Goal: Task Accomplishment & Management: Complete application form

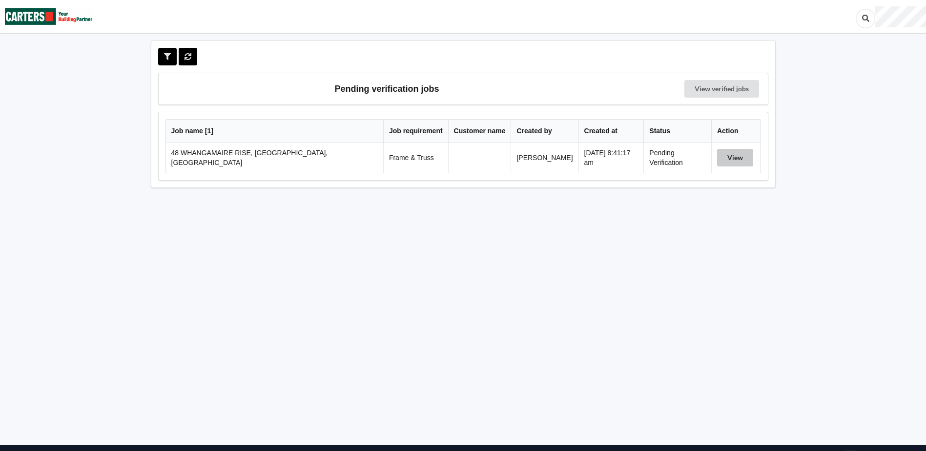
click at [731, 158] on button "View" at bounding box center [735, 158] width 36 height 18
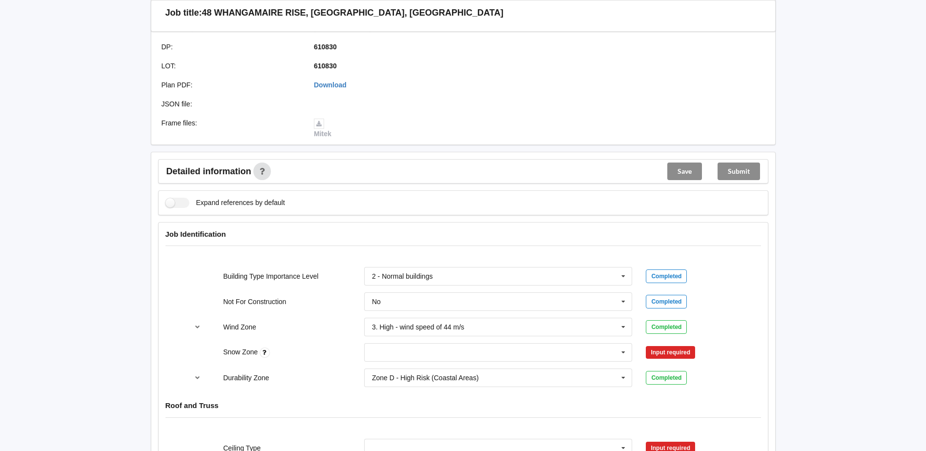
scroll to position [244, 0]
click at [627, 353] on icon at bounding box center [623, 352] width 15 height 18
click at [388, 240] on div "N0" at bounding box center [497, 243] width 267 height 18
click at [663, 353] on button "Confirm input" at bounding box center [675, 352] width 58 height 16
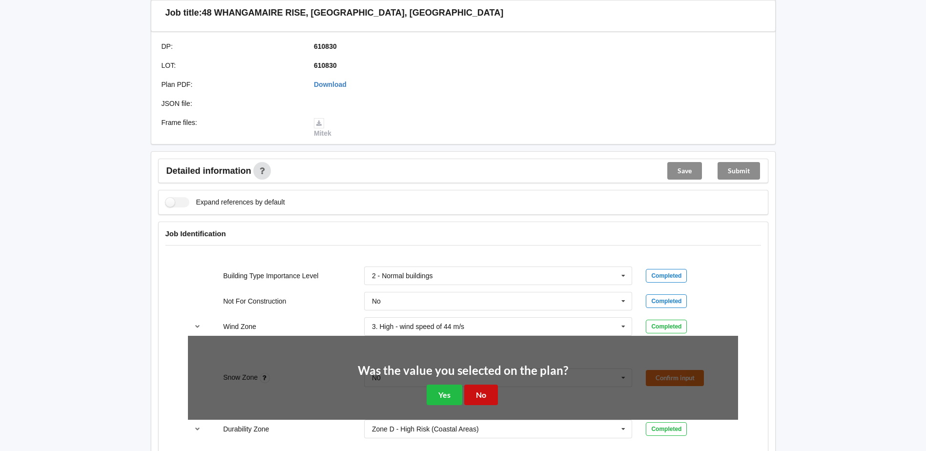
click at [481, 391] on button "No" at bounding box center [481, 394] width 34 height 20
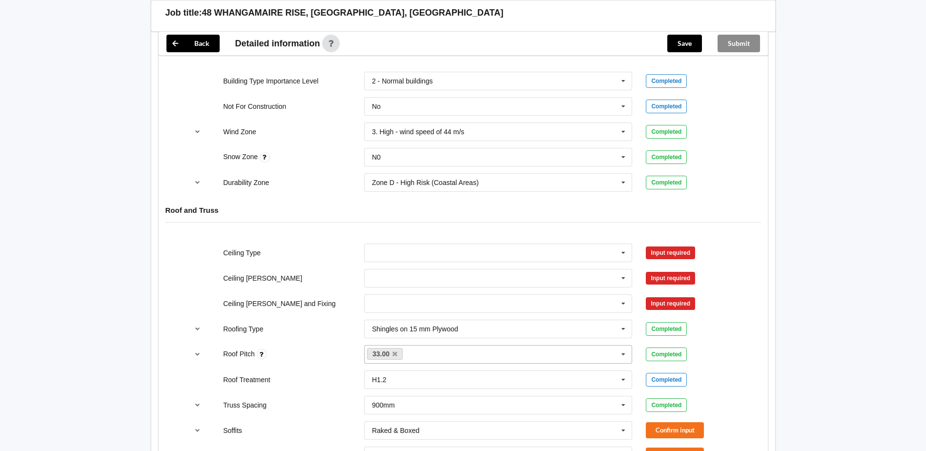
scroll to position [439, 0]
click at [423, 258] on input "text" at bounding box center [498, 252] width 267 height 18
click at [391, 277] on div "10mm Gib" at bounding box center [497, 270] width 267 height 18
click at [391, 277] on input "text" at bounding box center [498, 278] width 267 height 18
click at [392, 296] on span "400mm" at bounding box center [383, 296] width 23 height 8
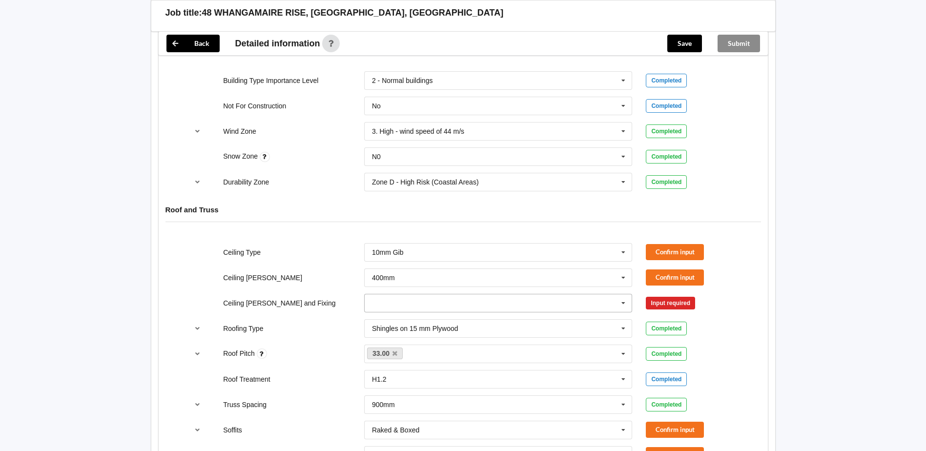
click at [395, 298] on input "text" at bounding box center [498, 303] width 267 height 18
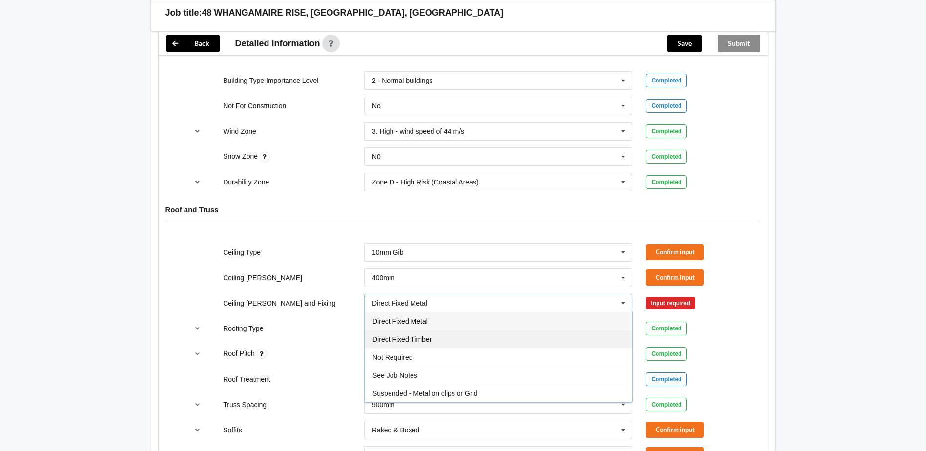
click at [423, 338] on span "Direct Fixed Timber" at bounding box center [401, 339] width 59 height 8
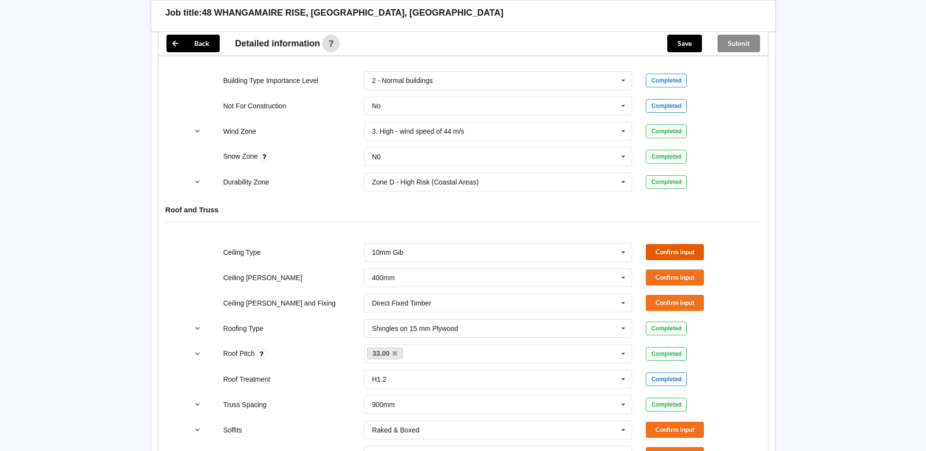
click at [674, 254] on button "Confirm input" at bounding box center [675, 252] width 58 height 16
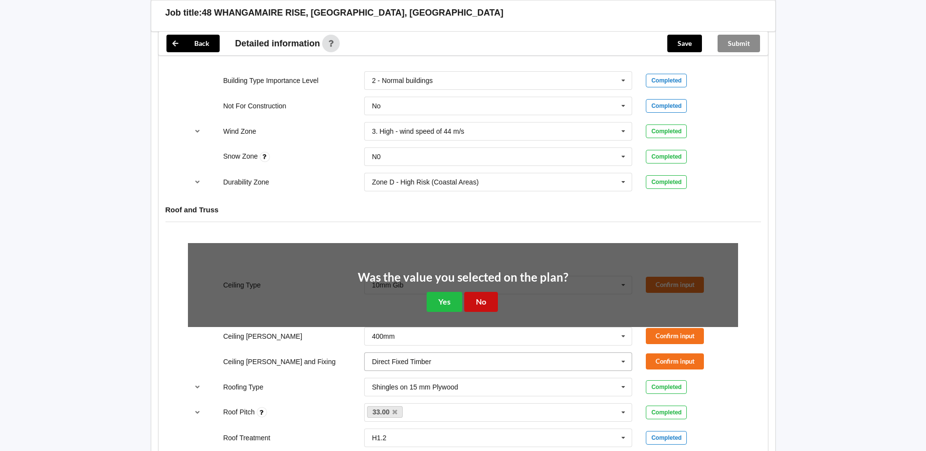
click at [482, 298] on button "No" at bounding box center [481, 302] width 34 height 20
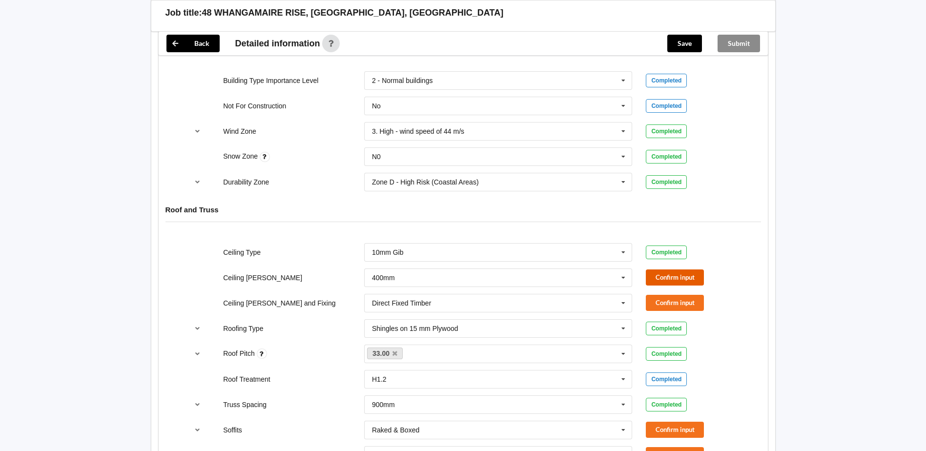
click at [679, 279] on button "Confirm input" at bounding box center [675, 277] width 58 height 16
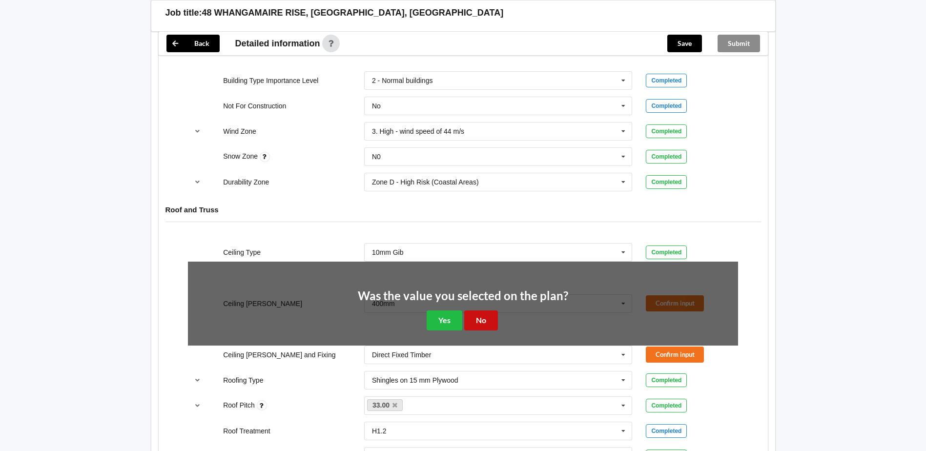
drag, startPoint x: 476, startPoint y: 318, endPoint x: 483, endPoint y: 318, distance: 7.3
click at [476, 318] on button "No" at bounding box center [481, 320] width 34 height 20
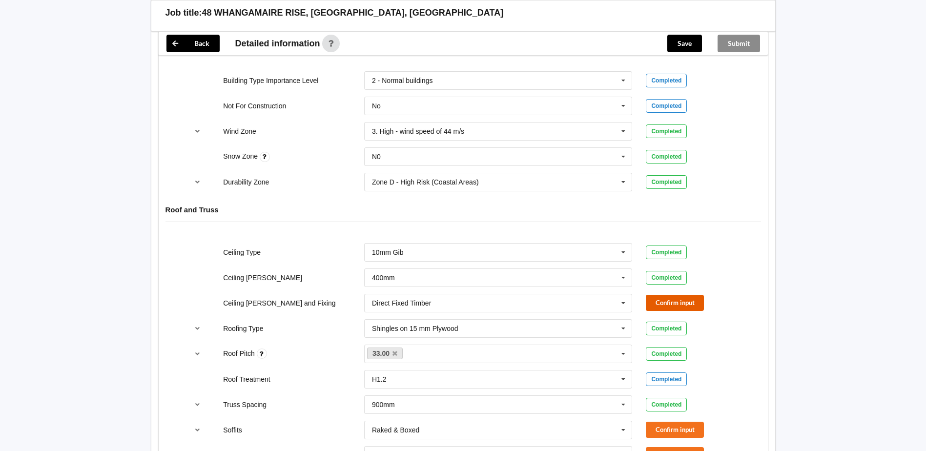
click at [666, 300] on button "Confirm input" at bounding box center [675, 303] width 58 height 16
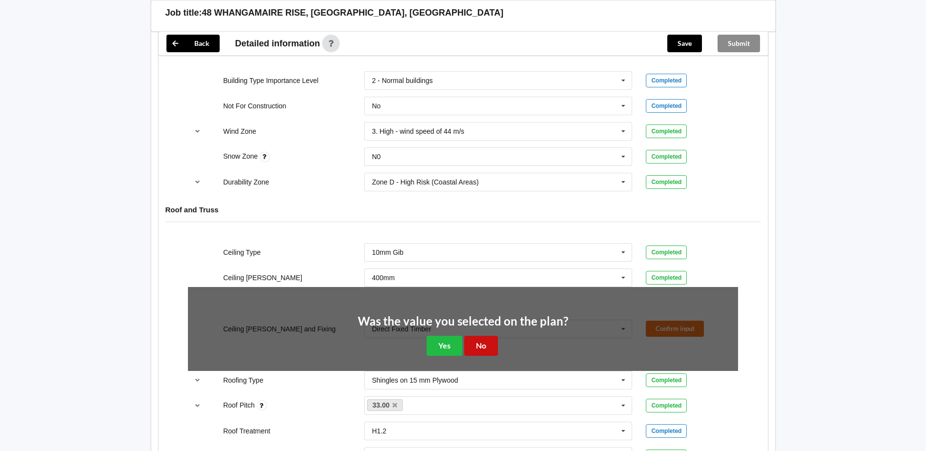
click at [483, 342] on button "No" at bounding box center [481, 346] width 34 height 20
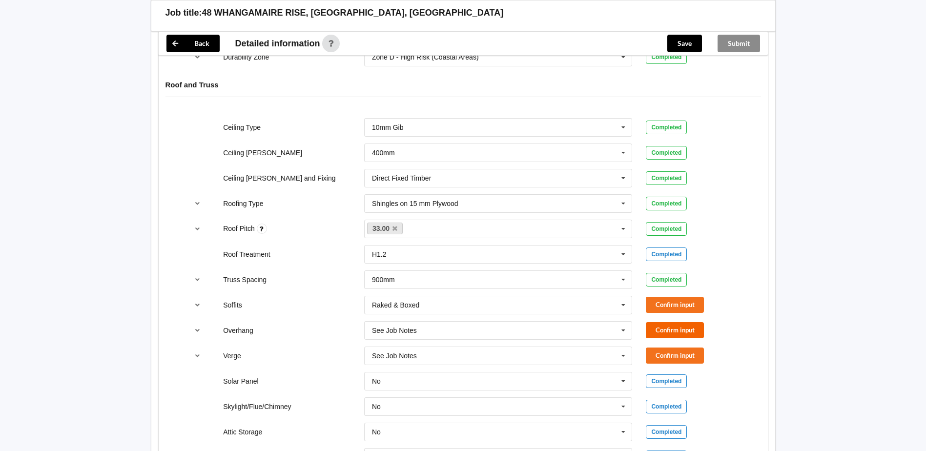
scroll to position [586, 0]
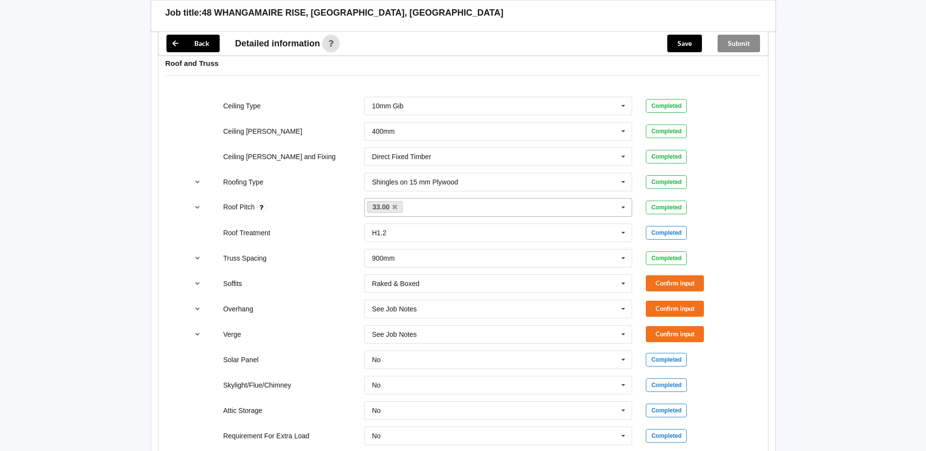
click at [425, 207] on div "33.00 None" at bounding box center [498, 207] width 268 height 19
type input "10"
click at [405, 229] on div "Add 10" at bounding box center [497, 225] width 267 height 18
click at [768, 229] on div "Job Identification Building Type Importance Level 2 - Normal buildings 1 - Low …" at bounding box center [463, 393] width 610 height 1027
click at [676, 283] on button "Confirm input" at bounding box center [675, 283] width 58 height 16
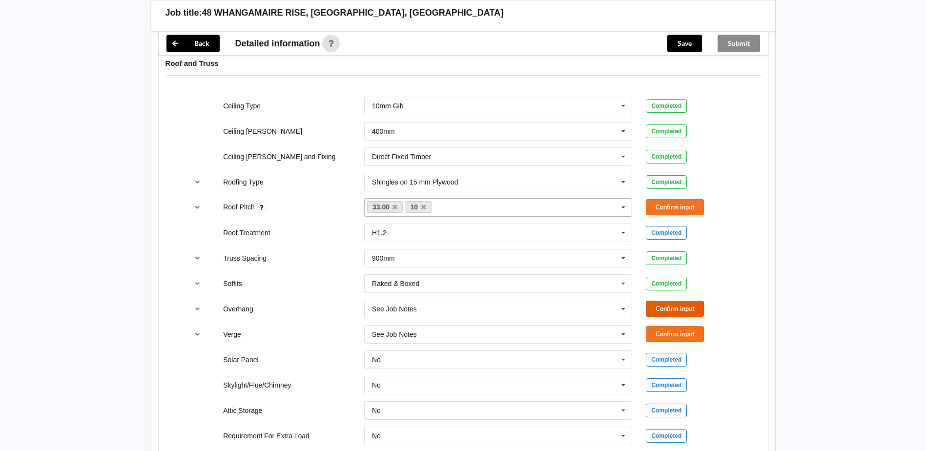
click at [676, 308] on button "Confirm input" at bounding box center [675, 309] width 58 height 16
click at [679, 336] on button "Confirm input" at bounding box center [675, 334] width 58 height 16
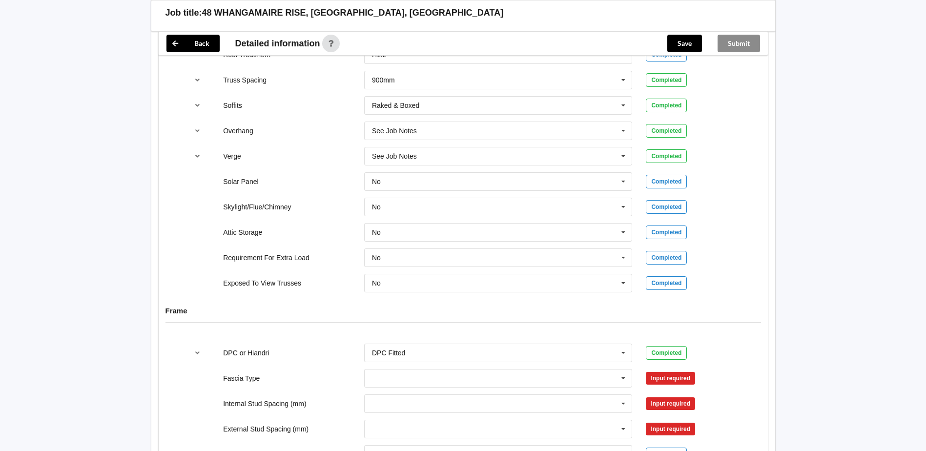
scroll to position [781, 0]
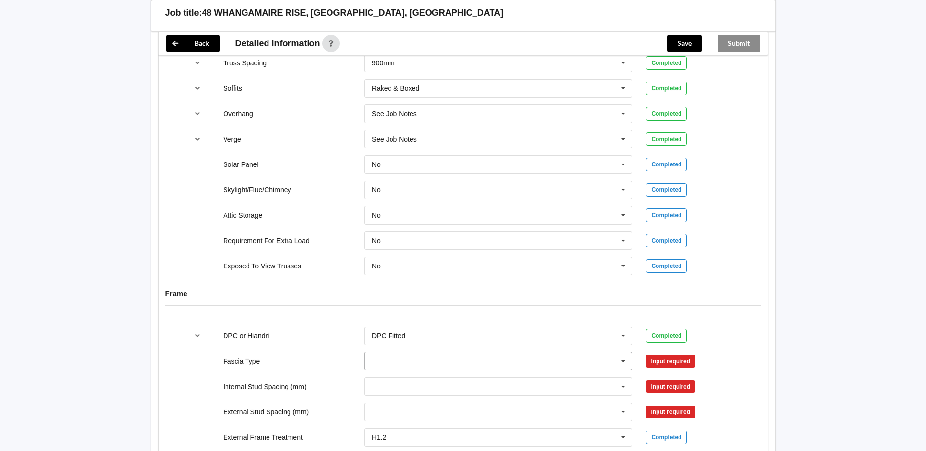
click at [509, 358] on input "text" at bounding box center [498, 361] width 267 height 18
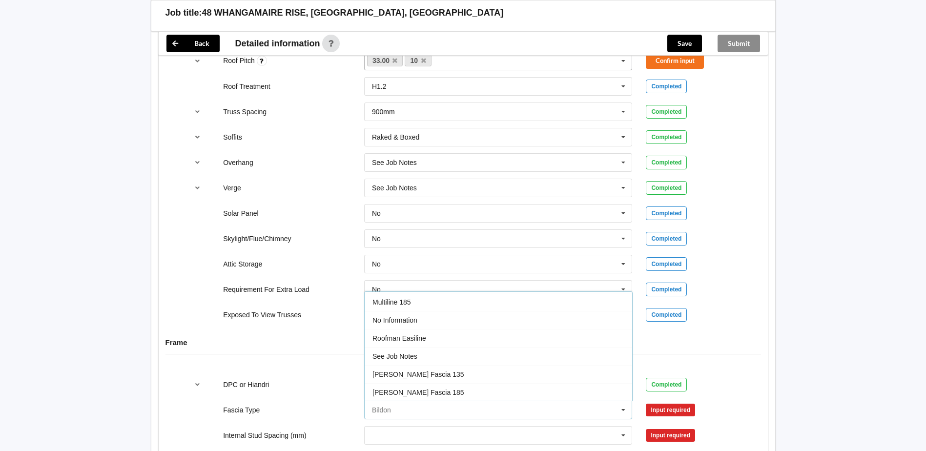
scroll to position [324, 0]
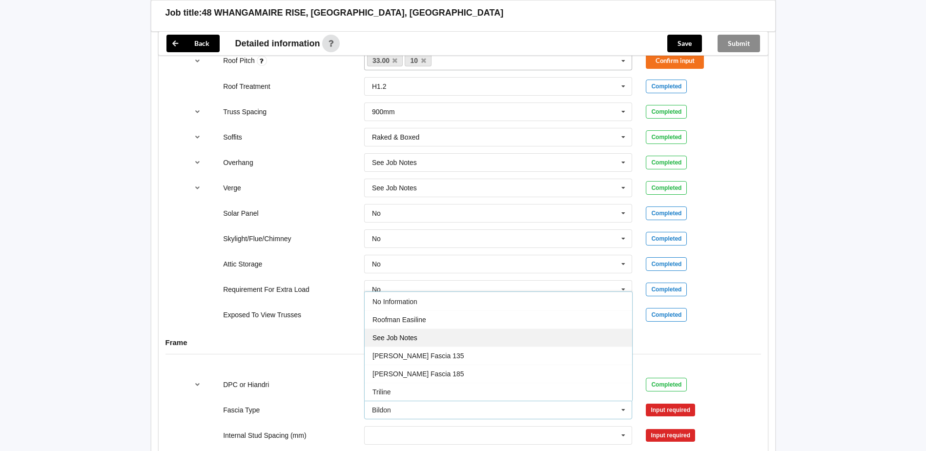
click at [406, 336] on span "See Job Notes" at bounding box center [394, 338] width 45 height 8
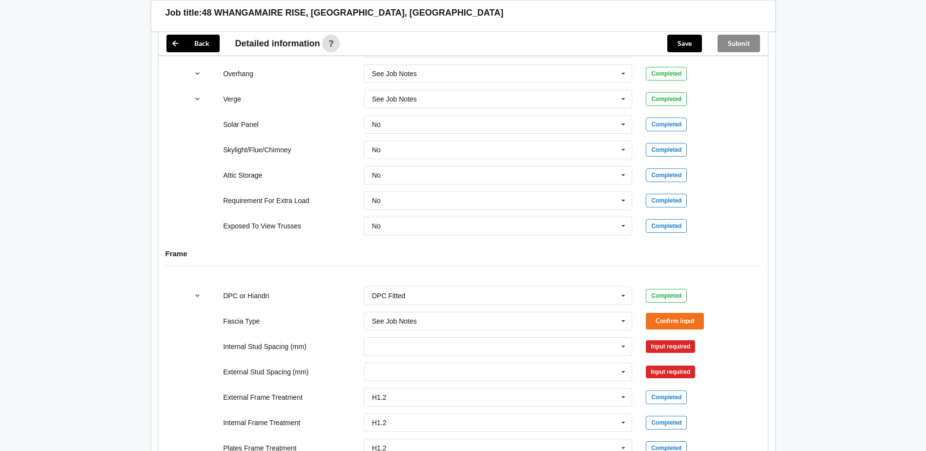
scroll to position [927, 0]
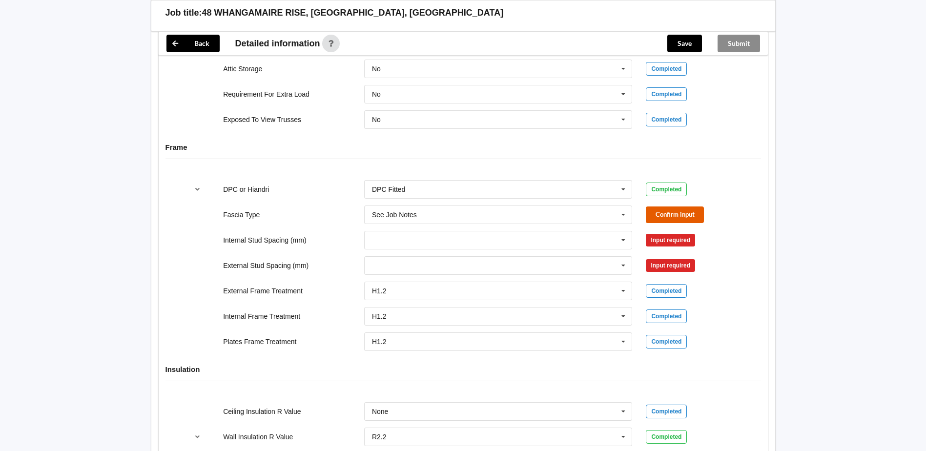
click at [690, 217] on button "Confirm input" at bounding box center [675, 214] width 58 height 16
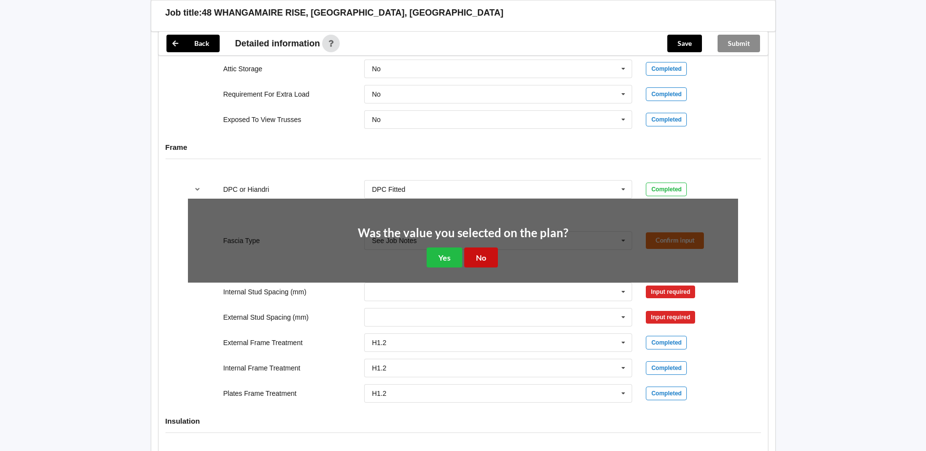
click at [484, 259] on button "No" at bounding box center [481, 257] width 34 height 20
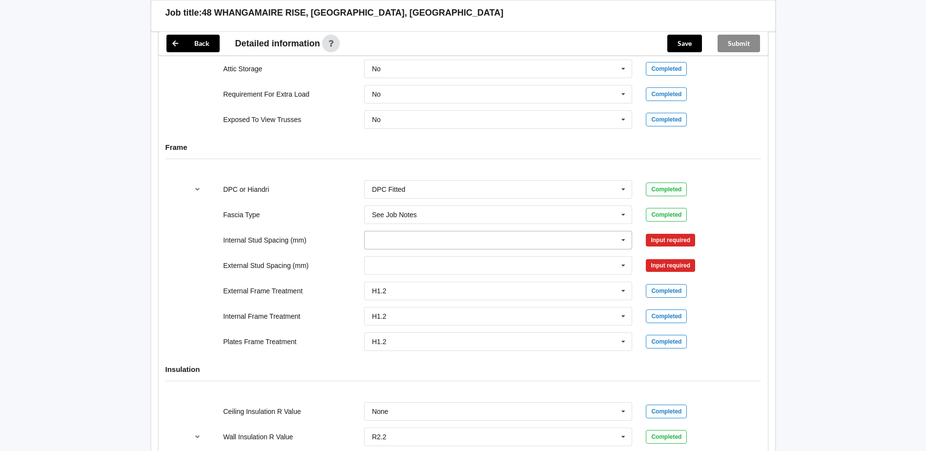
click at [623, 238] on icon at bounding box center [623, 240] width 15 height 18
click at [433, 344] on div "See Job Notes" at bounding box center [497, 349] width 267 height 18
click at [625, 265] on icon at bounding box center [623, 266] width 15 height 18
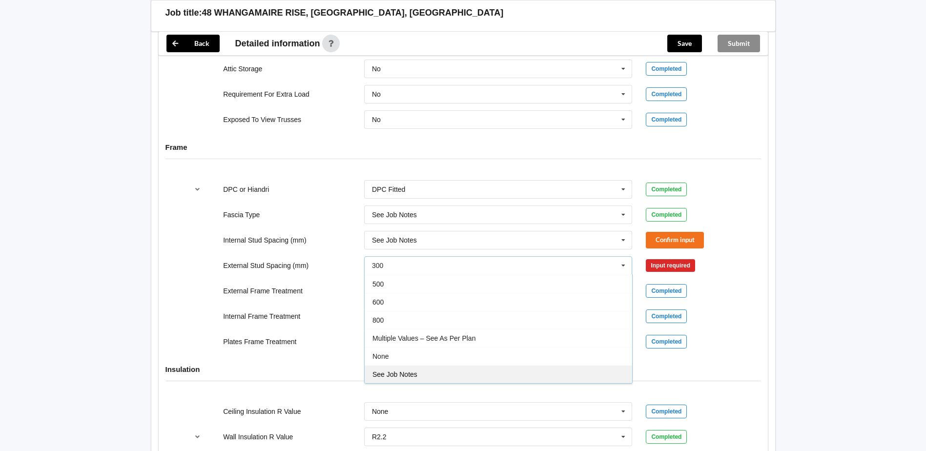
click at [451, 372] on div "See Job Notes" at bounding box center [497, 374] width 267 height 18
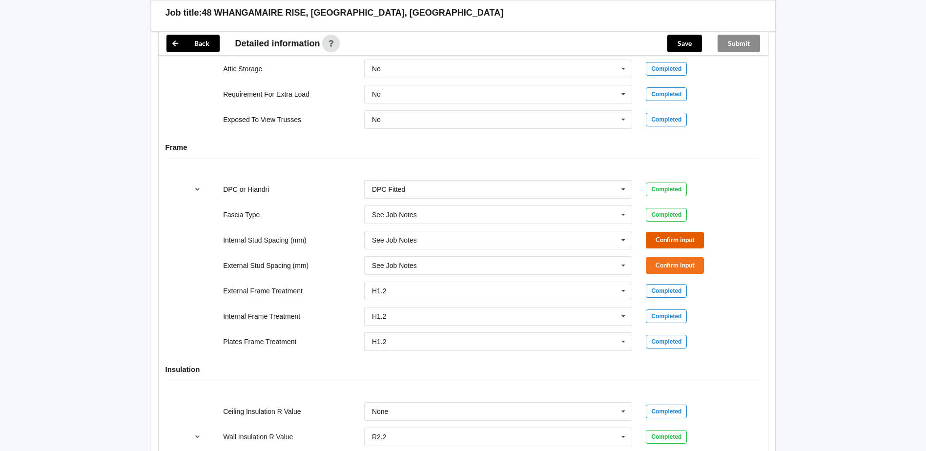
click at [688, 238] on button "Confirm input" at bounding box center [675, 240] width 58 height 16
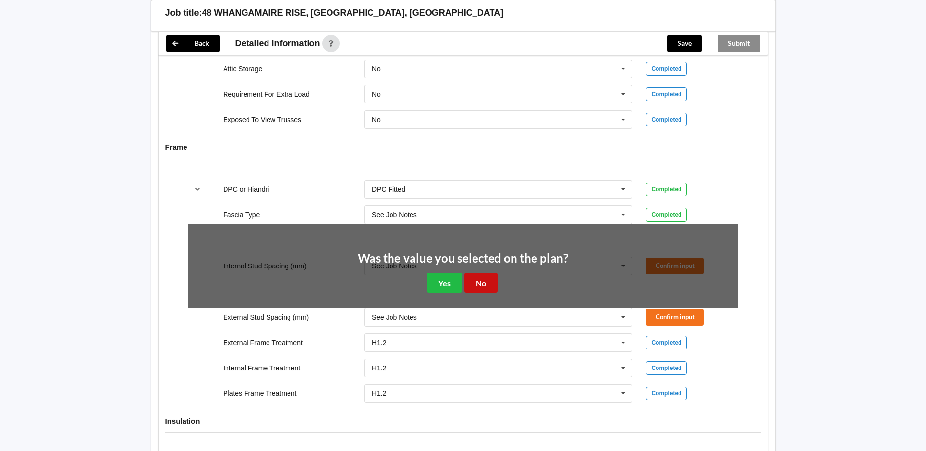
drag, startPoint x: 485, startPoint y: 284, endPoint x: 601, endPoint y: 279, distance: 115.8
click at [486, 284] on button "No" at bounding box center [481, 283] width 34 height 20
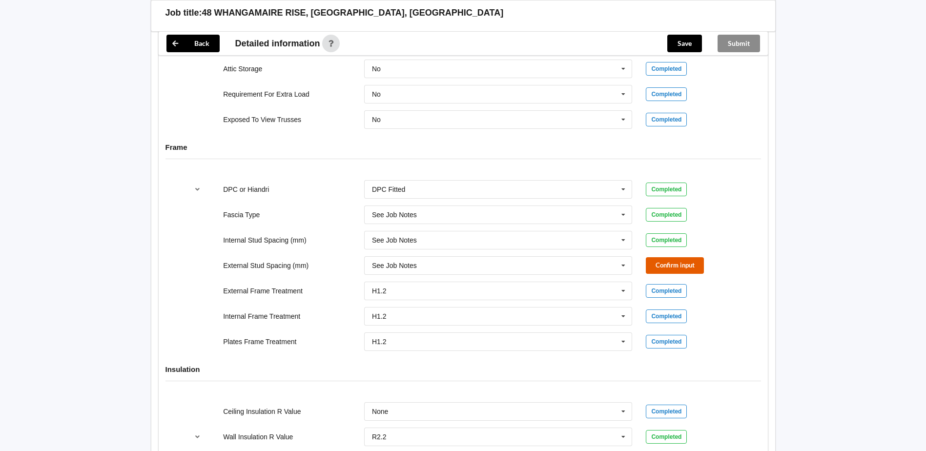
click at [690, 264] on button "Confirm input" at bounding box center [675, 265] width 58 height 16
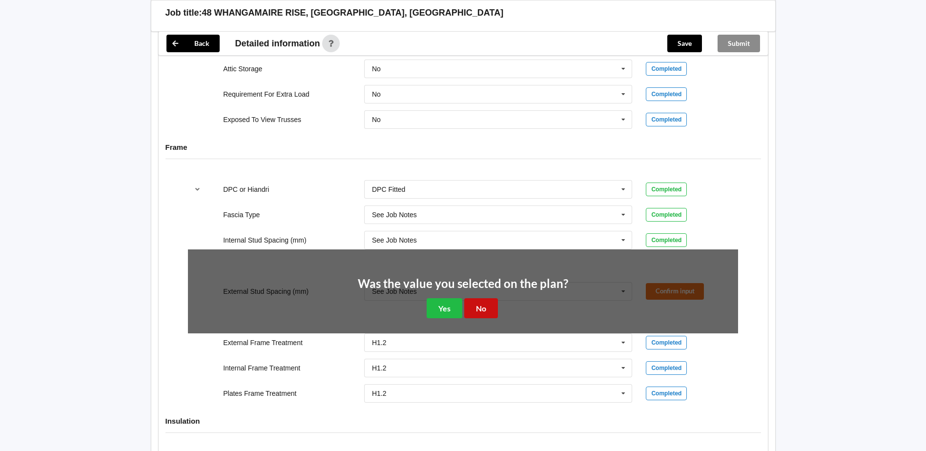
click at [483, 307] on button "No" at bounding box center [481, 308] width 34 height 20
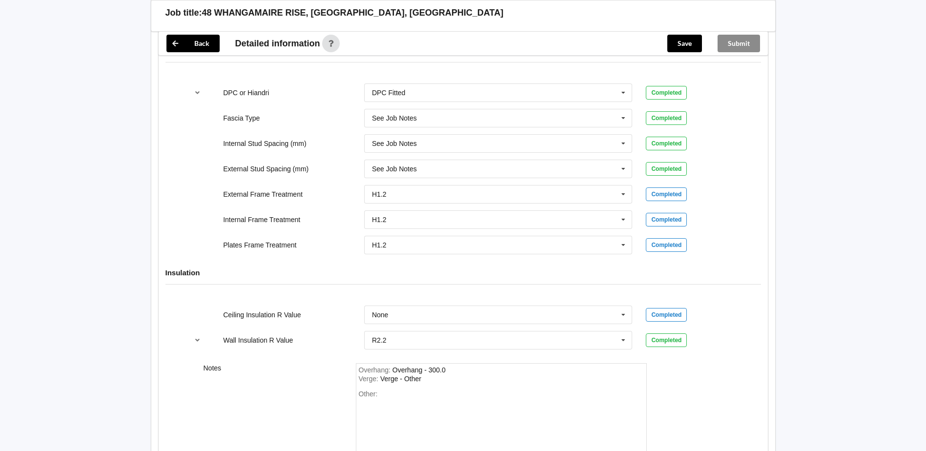
scroll to position [1104, 0]
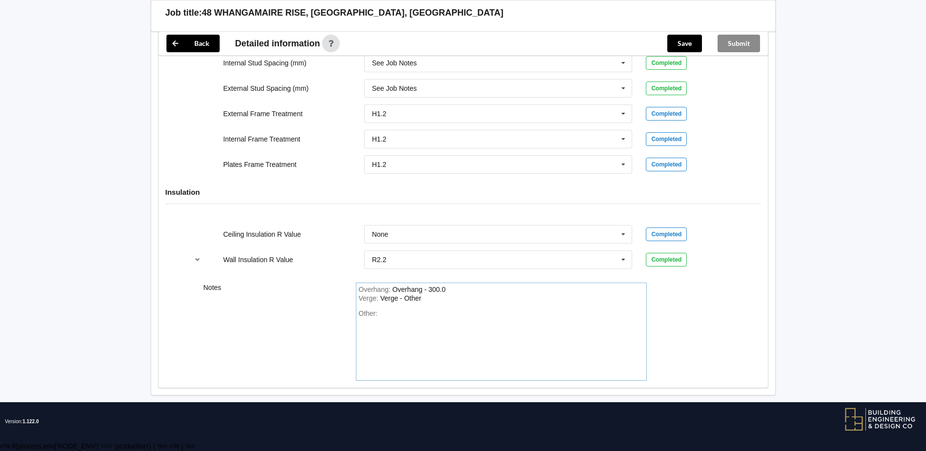
click at [407, 310] on div "Other:" at bounding box center [501, 343] width 285 height 68
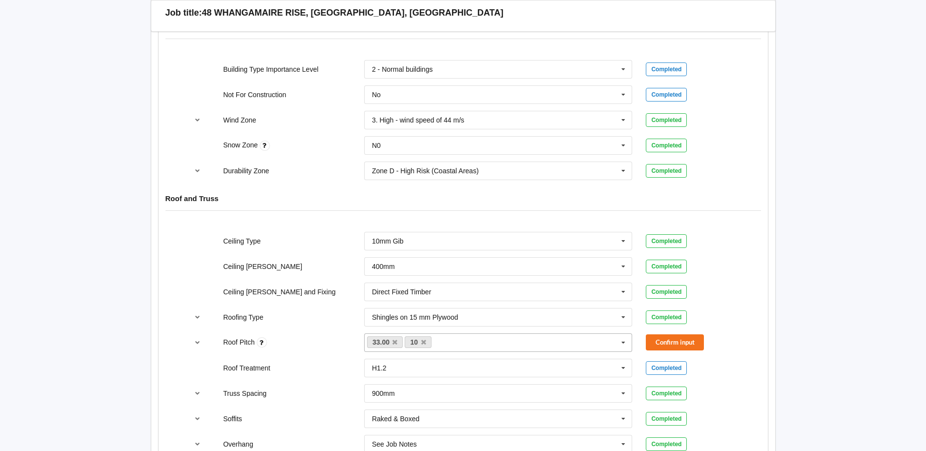
scroll to position [324, 0]
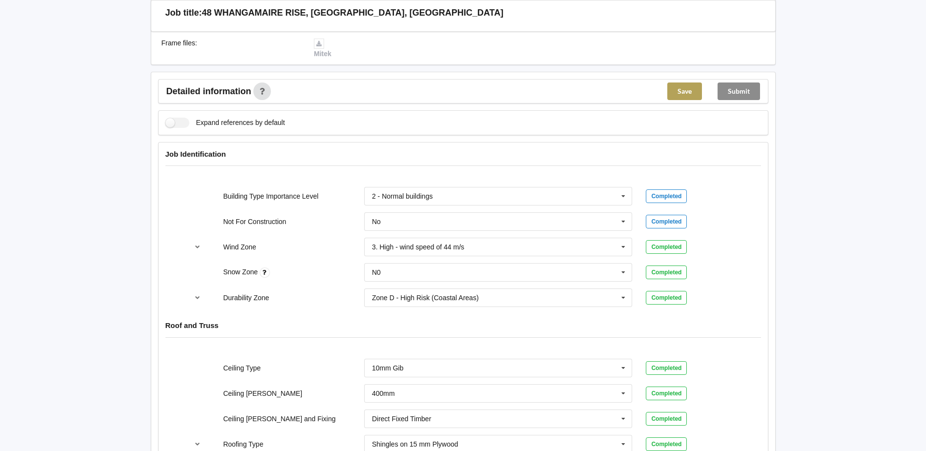
click at [682, 88] on button "Save" at bounding box center [684, 91] width 35 height 18
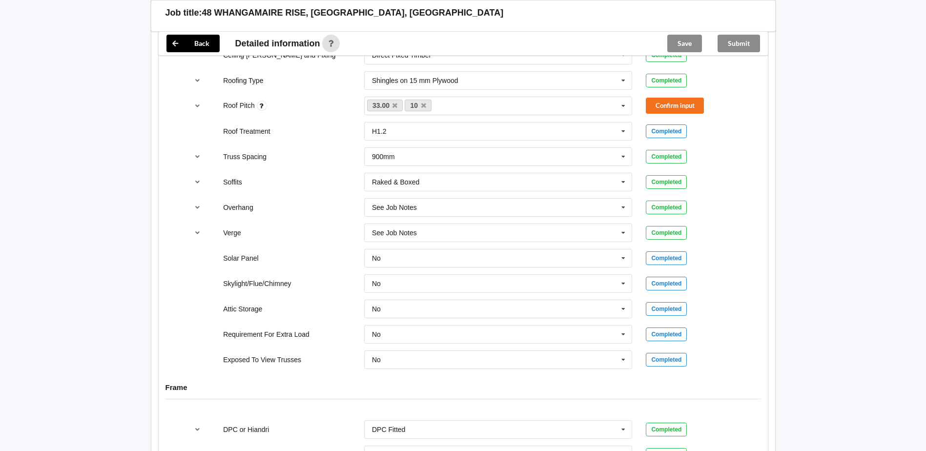
scroll to position [567, 0]
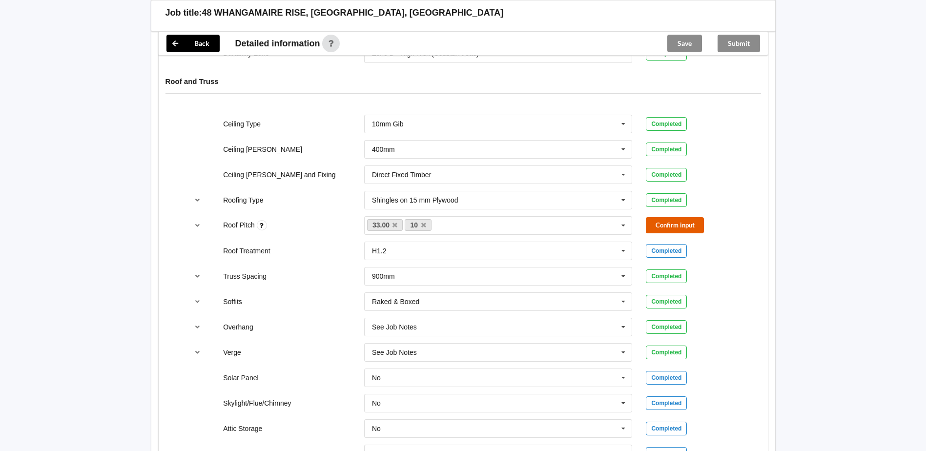
click at [663, 219] on button "Confirm input" at bounding box center [675, 225] width 58 height 16
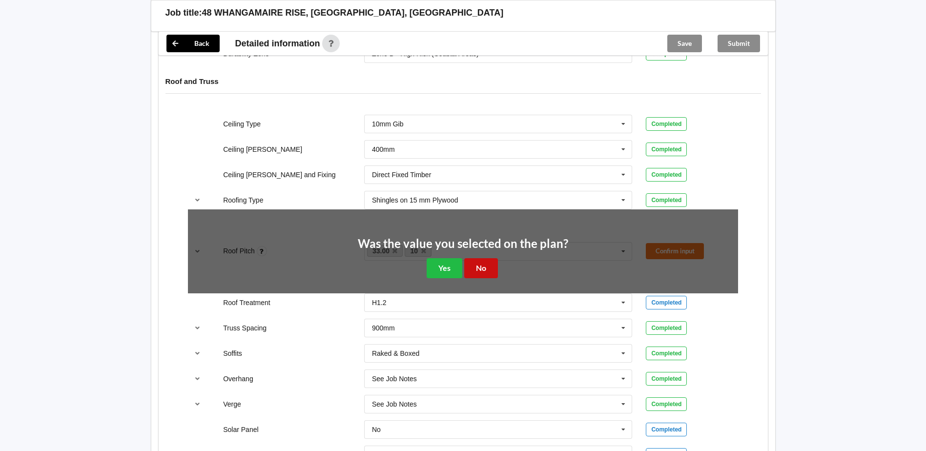
click at [474, 268] on button "No" at bounding box center [481, 268] width 34 height 20
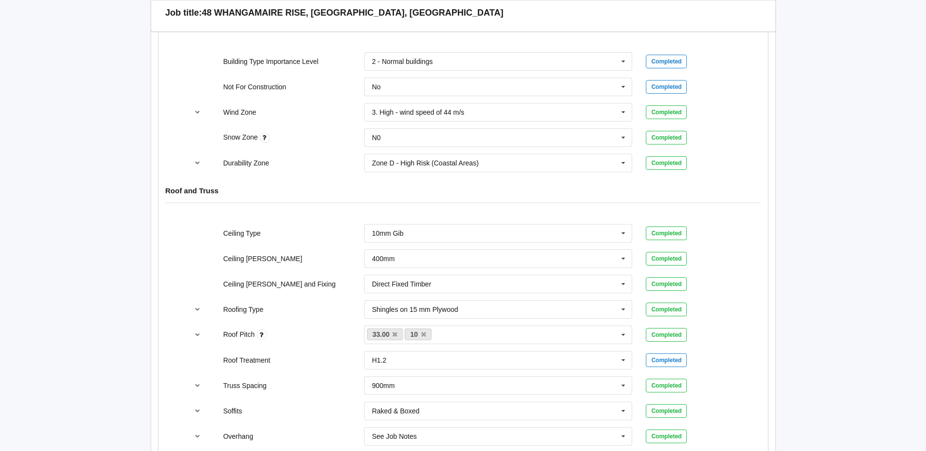
scroll to position [275, 0]
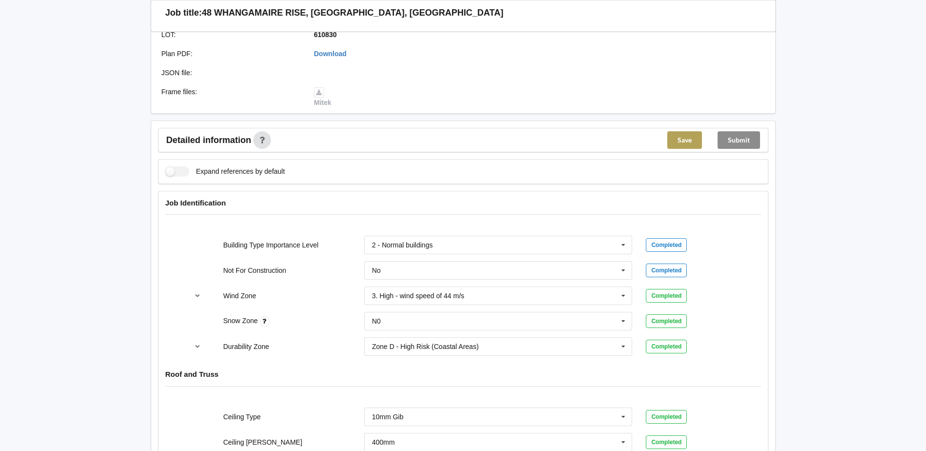
click at [685, 142] on button "Save" at bounding box center [684, 140] width 35 height 18
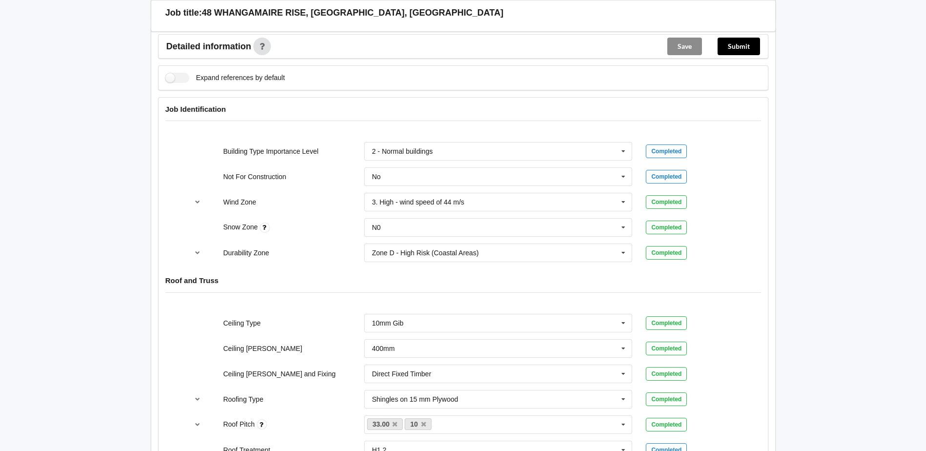
scroll to position [80, 0]
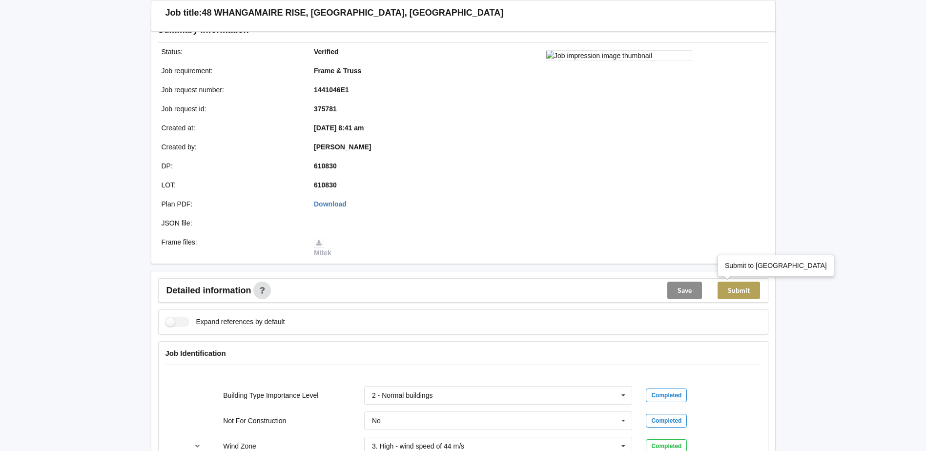
click at [738, 292] on button "Submit" at bounding box center [738, 291] width 42 height 18
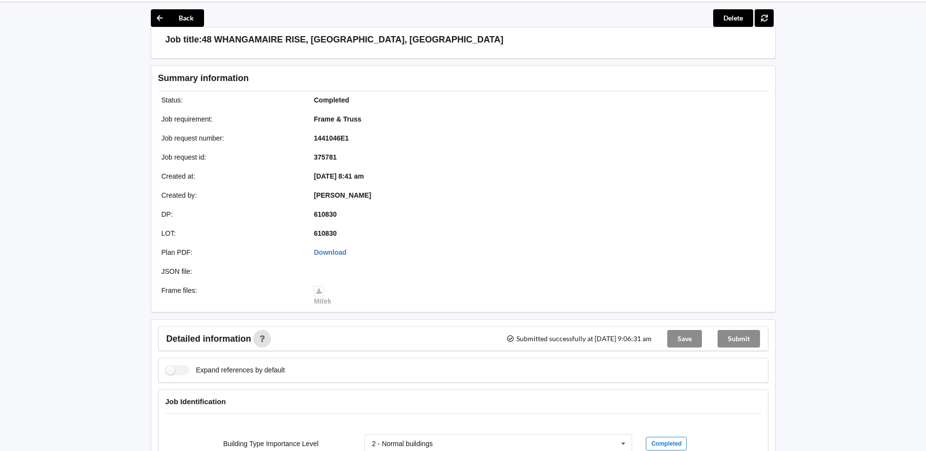
scroll to position [31, 0]
